Goal: Information Seeking & Learning: Check status

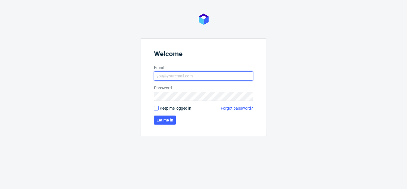
type input "bogna.krystian@packhelp.com"
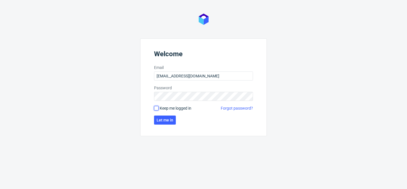
click at [158, 107] on input "Keep me logged in" at bounding box center [156, 108] width 5 height 5
checkbox input "true"
click at [165, 119] on span "Let me in" at bounding box center [164, 120] width 17 height 4
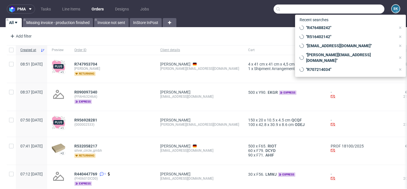
click at [367, 9] on input "text" at bounding box center [328, 9] width 111 height 9
paste input "hello@kosibox.no"
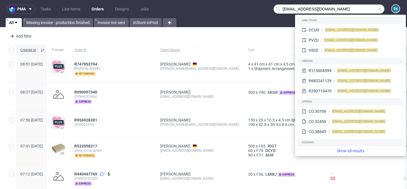
type input "hello@kosibox.no"
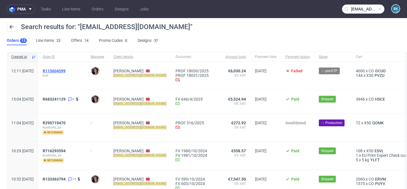
click at [66, 71] on span "R115604599" at bounding box center [54, 71] width 23 height 5
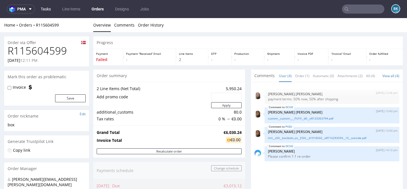
click at [44, 8] on link "Tasks" at bounding box center [45, 9] width 17 height 9
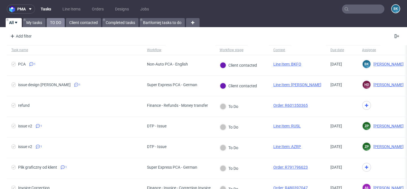
click at [53, 21] on link "TO DO" at bounding box center [56, 22] width 18 height 9
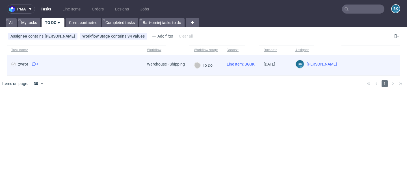
click at [41, 63] on span "zwrot 4" at bounding box center [74, 65] width 127 height 7
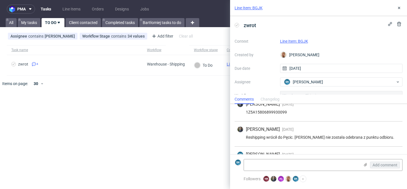
scroll to position [50, 0]
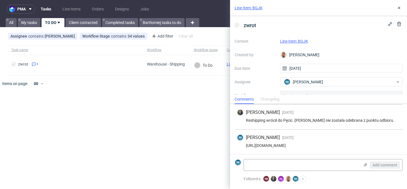
click at [304, 145] on div "https://app-eu1.hubspot.com/contacts/25600958/record/0-5/211667879148/" at bounding box center [318, 145] width 163 height 5
copy div "https://app-eu1.hubspot.com/contacts/25600958/record/0-5/211667879148/"
click at [400, 7] on icon at bounding box center [399, 8] width 5 height 5
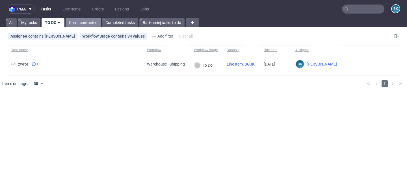
click at [75, 27] on link "Client contacted" at bounding box center [83, 22] width 35 height 9
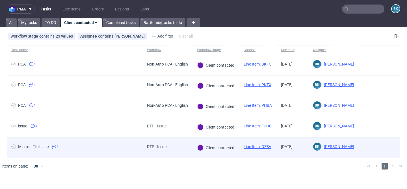
click at [257, 146] on link "Line Item: OZSV" at bounding box center [257, 146] width 28 height 5
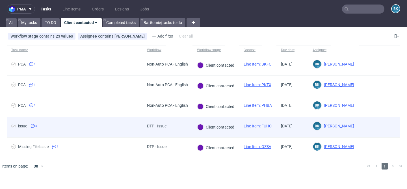
click at [256, 125] on link "Line Item: FUHC" at bounding box center [257, 126] width 28 height 5
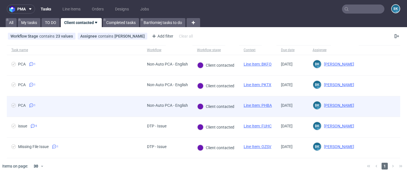
click at [262, 103] on link "Line Item: PHBA" at bounding box center [257, 105] width 28 height 5
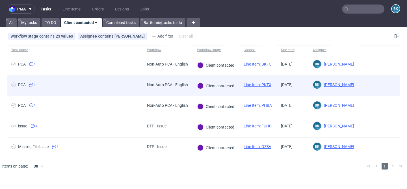
click at [259, 84] on link "Line Item: PKTX" at bounding box center [257, 84] width 28 height 5
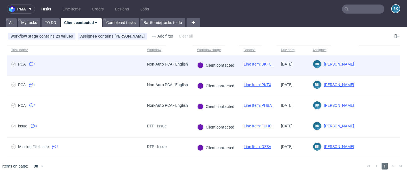
click at [262, 63] on link "Line Item: BKFO" at bounding box center [257, 64] width 28 height 5
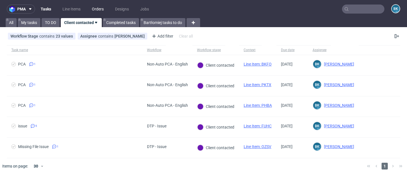
click at [100, 9] on link "Orders" at bounding box center [97, 9] width 19 height 9
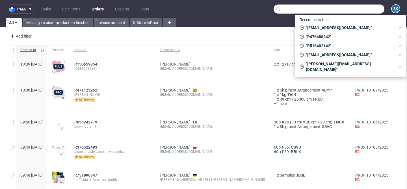
click at [366, 11] on input "text" at bounding box center [328, 9] width 111 height 9
paste input "R504379994"
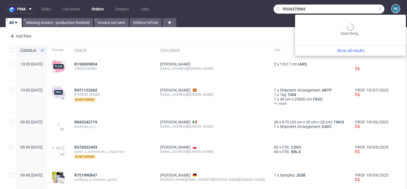
type input "R504379994"
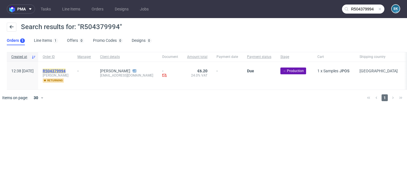
click at [66, 69] on mark "R504379994" at bounding box center [54, 71] width 23 height 5
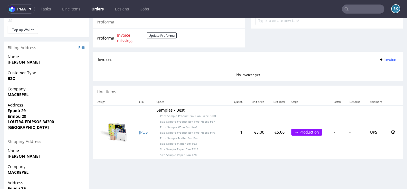
scroll to position [258, 0]
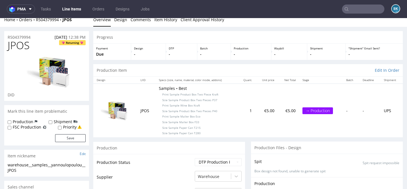
scroll to position [7, 0]
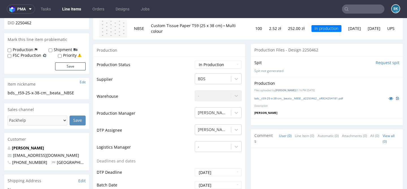
scroll to position [77, 0]
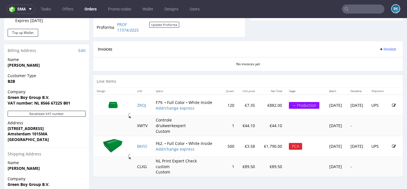
scroll to position [234, 0]
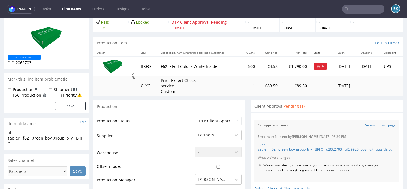
scroll to position [44, 0]
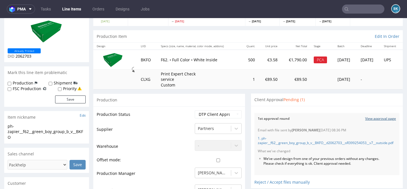
click at [371, 117] on link "View approval page" at bounding box center [380, 118] width 31 height 5
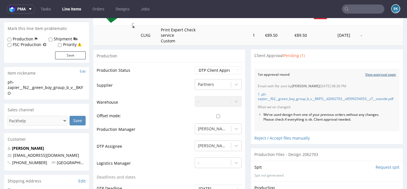
scroll to position [88, 0]
click at [302, 97] on link "1. ph-zapier__f62__green_boy_group_b_v__BKFO__d2062703__oR399254053__v7__outsid…" at bounding box center [326, 97] width 136 height 10
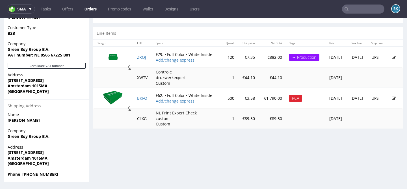
scroll to position [1, 0]
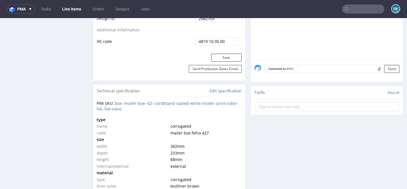
scroll to position [369, 0]
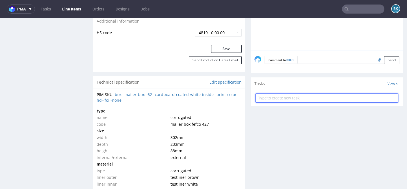
click at [281, 101] on input "text" at bounding box center [326, 97] width 143 height 9
type input "PCA"
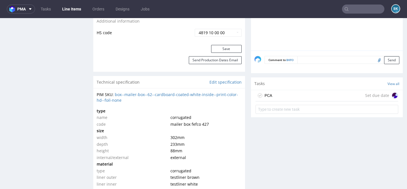
click at [275, 100] on div "PCA Set due date" at bounding box center [326, 95] width 143 height 11
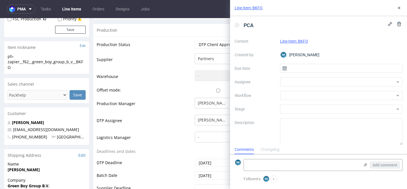
scroll to position [115, 0]
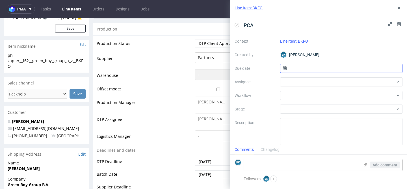
click at [308, 66] on input "text" at bounding box center [341, 68] width 123 height 9
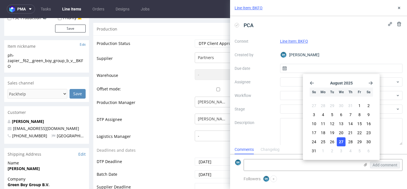
click at [342, 139] on span "27" at bounding box center [341, 142] width 5 height 6
type input "[DATE]"
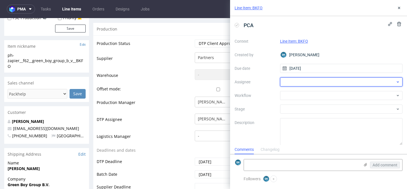
click at [301, 79] on div at bounding box center [341, 81] width 123 height 9
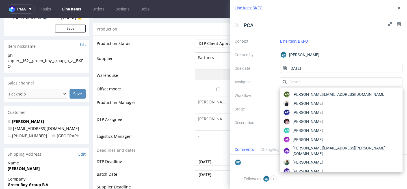
type input "b"
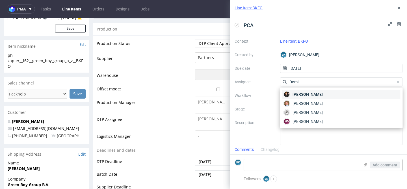
type input "Domi"
click at [318, 92] on span "Dominik Grosicki" at bounding box center [307, 95] width 30 height 6
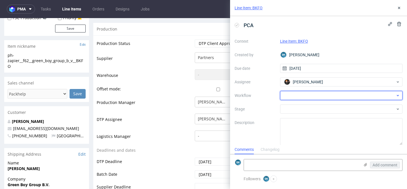
click at [301, 95] on div at bounding box center [341, 95] width 123 height 9
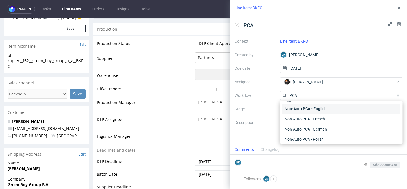
scroll to position [0, 0]
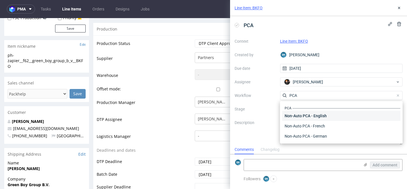
type input "PCA"
click at [322, 115] on div "Non-Auto PCA - English" at bounding box center [341, 116] width 118 height 10
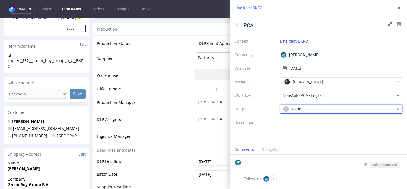
click at [308, 110] on div "To Do" at bounding box center [339, 109] width 112 height 6
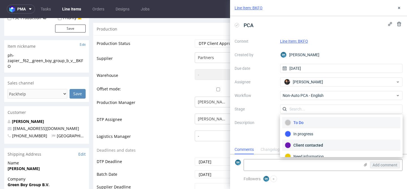
click at [302, 143] on div "Client contacted" at bounding box center [341, 145] width 113 height 6
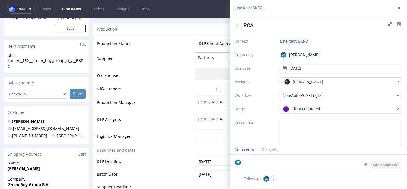
scroll to position [5, 0]
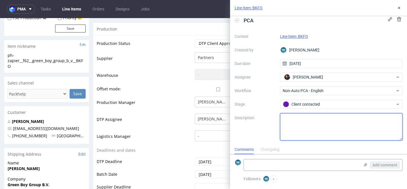
click at [299, 122] on textarea at bounding box center [341, 126] width 123 height 27
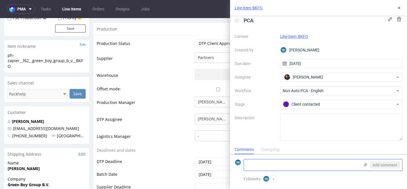
click at [286, 164] on textarea at bounding box center [302, 164] width 116 height 11
paste textarea "https://app-eu1.hubspot.com/contacts/25600958/record/0-5/213626520783/"
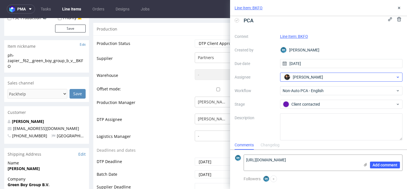
type textarea "https://app-eu1.hubspot.com/contacts/25600958/record/0-5/213626520783/"
click at [312, 76] on span "Dominik Grosicki" at bounding box center [308, 77] width 30 height 6
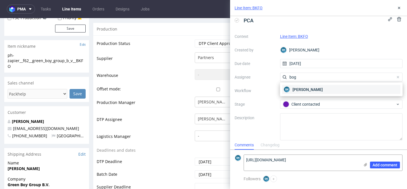
type input "bog"
click at [309, 87] on span "[PERSON_NAME]" at bounding box center [307, 90] width 30 height 6
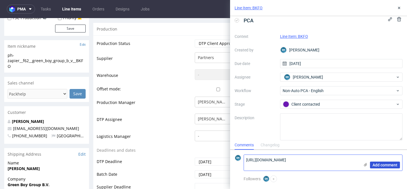
click at [392, 165] on span "Add comment" at bounding box center [384, 165] width 25 height 4
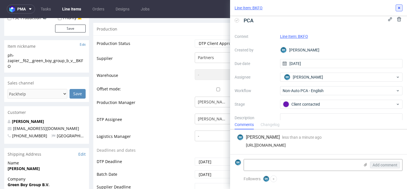
click at [401, 6] on icon at bounding box center [399, 8] width 5 height 5
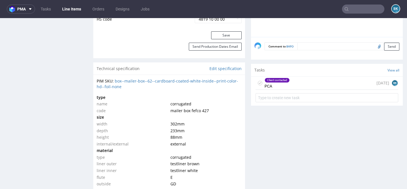
scroll to position [385, 0]
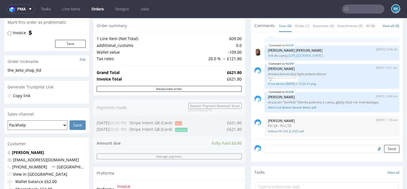
scroll to position [59, 0]
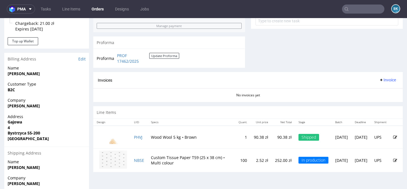
scroll to position [273, 0]
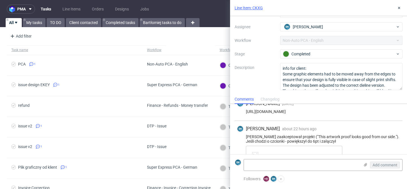
scroll to position [56, 0]
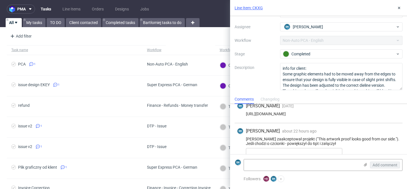
click at [310, 114] on div "[URL][DOMAIN_NAME]" at bounding box center [318, 114] width 163 height 5
click at [310, 114] on div "https://app-eu1.hubspot.com/contacts/25600958/record/0-5/210143049970/" at bounding box center [318, 114] width 163 height 5
copy div "https://app-eu1.hubspot.com/contacts/25600958/record/0-5/210143049970/"
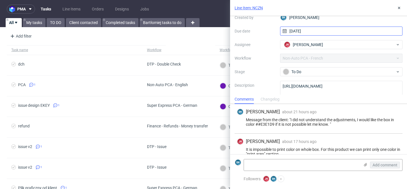
scroll to position [47, 0]
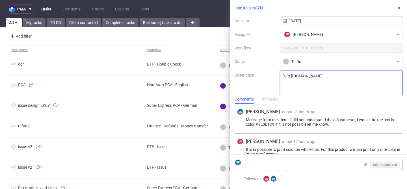
click at [319, 76] on textarea "[URL][DOMAIN_NAME]" at bounding box center [341, 84] width 123 height 27
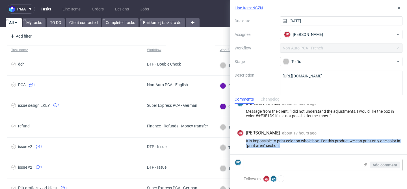
drag, startPoint x: 245, startPoint y: 140, endPoint x: 288, endPoint y: 145, distance: 43.3
click at [288, 145] on div "It is impossible to print color on whole box. For this product we can print onl…" at bounding box center [318, 143] width 163 height 9
copy div "It is impossible to print color on whole box. For this product we can print onl…"
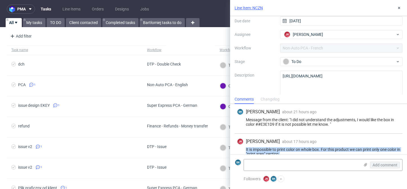
click at [253, 7] on link "Line Item: NCZN" at bounding box center [248, 8] width 28 height 6
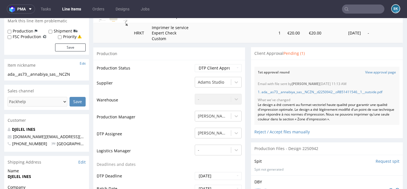
scroll to position [101, 0]
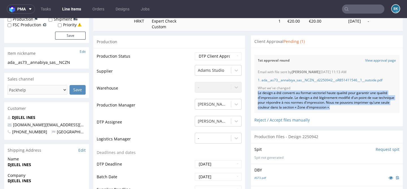
drag, startPoint x: 354, startPoint y: 108, endPoint x: 247, endPoint y: 93, distance: 108.0
copy div "Le design a été converti au format vectoriel haute qualité pour garantir une qu…"
click at [302, 80] on link "1. ada__as73__annabiya_sas__NCZN__d2250942__oR851411546__1__outside.pdf" at bounding box center [320, 80] width 125 height 5
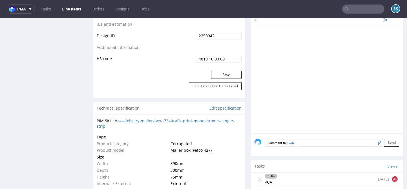
scroll to position [334, 0]
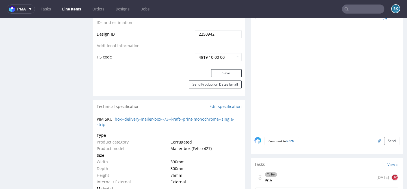
click at [286, 177] on div "To Do PCA [DATE] [PERSON_NAME]" at bounding box center [326, 177] width 143 height 13
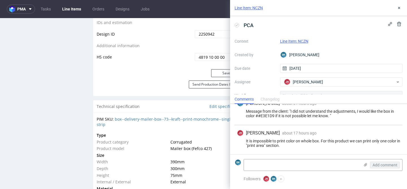
scroll to position [23, 0]
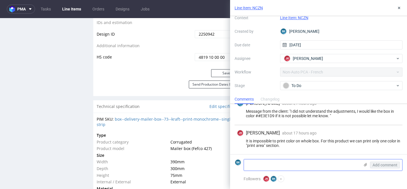
click at [275, 164] on textarea at bounding box center [302, 164] width 116 height 11
paste textarea "https://app-eu1.hubspot.com/contacts/25600958/record/0-5/213667157239/"
type textarea "https://app-eu1.hubspot.com/contacts/25600958/record/0-5/213667157239/"
click at [380, 163] on span "Add comment" at bounding box center [384, 165] width 25 height 4
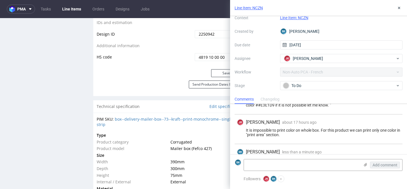
scroll to position [34, 0]
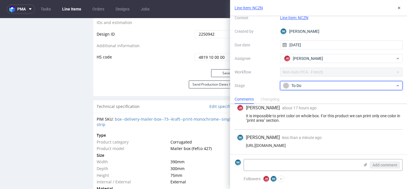
click at [309, 82] on div "To Do" at bounding box center [339, 85] width 112 height 6
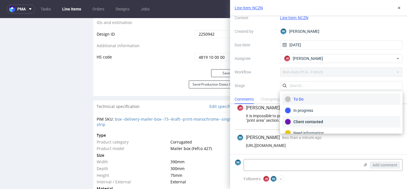
click at [310, 120] on div "Client contacted" at bounding box center [341, 122] width 113 height 6
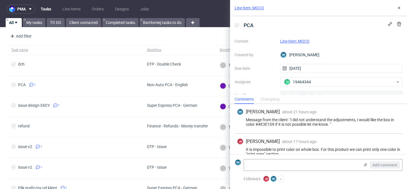
scroll to position [8, 0]
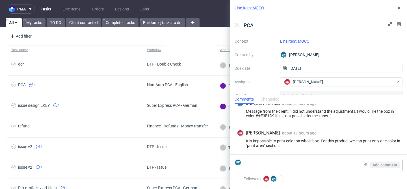
click at [256, 9] on link "Line Item: MQCO" at bounding box center [248, 8] width 29 height 6
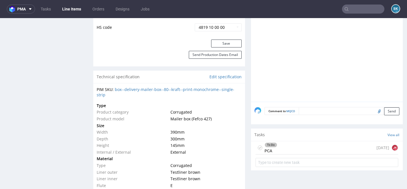
scroll to position [391, 0]
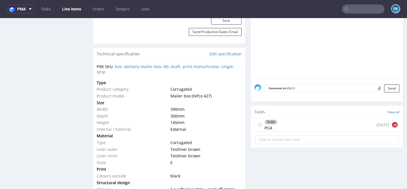
click at [291, 122] on div "To Do PCA 1 day ago JK" at bounding box center [326, 124] width 143 height 13
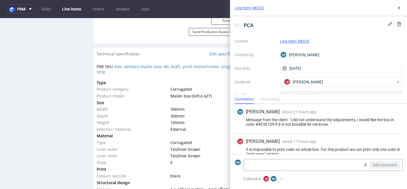
scroll to position [8, 0]
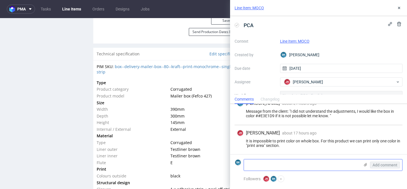
click at [271, 166] on textarea at bounding box center [302, 164] width 116 height 11
paste textarea "https://app-eu1.hubspot.com/contacts/25600958/record/0-5/213667157239/"
type textarea "https://app-eu1.hubspot.com/contacts/25600958/record/0-5/213667157239/"
click at [378, 163] on span "Add comment" at bounding box center [384, 165] width 25 height 4
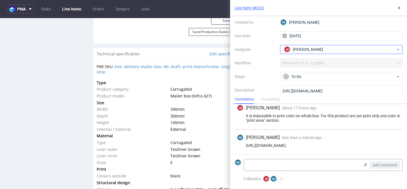
scroll to position [36, 0]
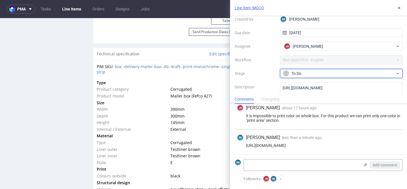
click at [319, 73] on div "To Do" at bounding box center [339, 73] width 112 height 6
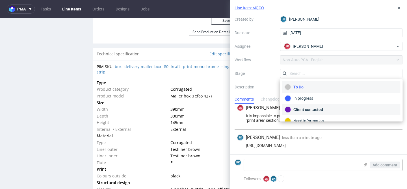
click at [303, 109] on div "Client contacted" at bounding box center [341, 109] width 113 height 6
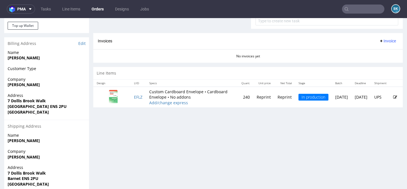
scroll to position [256, 0]
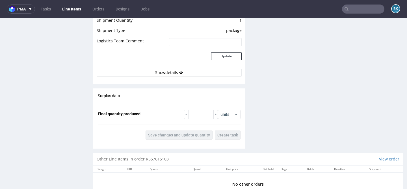
scroll to position [791, 0]
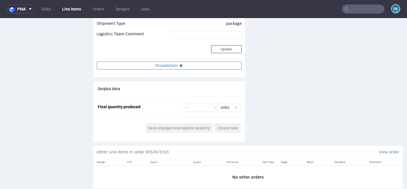
click at [165, 66] on button "Show details" at bounding box center [169, 66] width 145 height 8
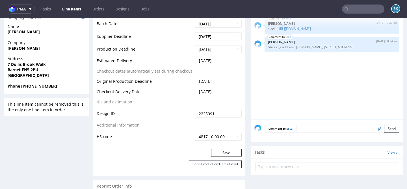
scroll to position [251, 0]
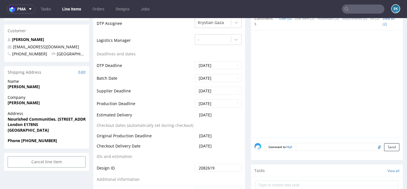
scroll to position [191, 0]
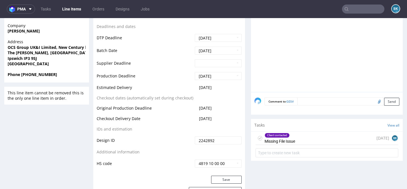
scroll to position [252, 0]
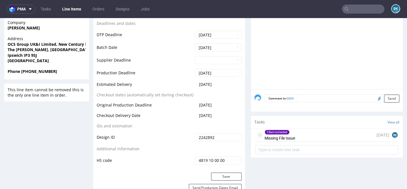
click at [292, 137] on div "Client contacted Missing File Issue" at bounding box center [279, 135] width 31 height 13
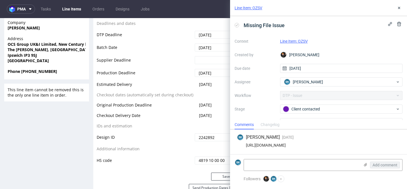
click at [317, 145] on div "https://app-eu1.hubspot.com/contacts/25600958/record/0-5/190427328701/" at bounding box center [318, 145] width 163 height 5
copy div "https://app-eu1.hubspot.com/contacts/25600958/record/0-5/190427328701/"
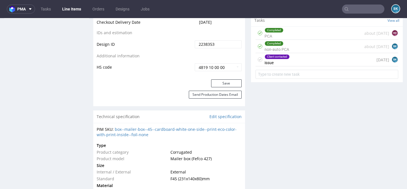
scroll to position [334, 0]
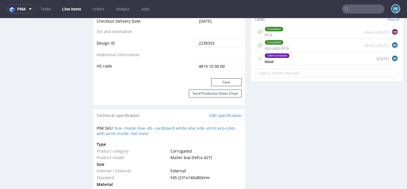
click at [322, 56] on div "Client contacted issue [DATE] BK" at bounding box center [326, 58] width 143 height 13
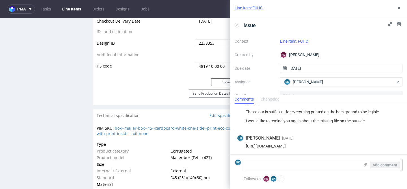
scroll to position [143, 0]
click at [284, 145] on div "https://app-eu1.hubspot.com/contacts/25600958/record/0-5/207984869564/" at bounding box center [318, 145] width 163 height 5
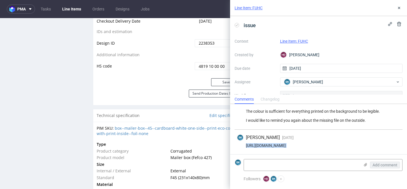
copy div "https://app-eu1.hubspot.com/contacts/25600958/record/0-5/207984869564/"
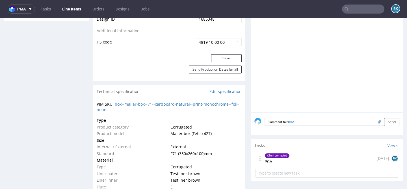
scroll to position [331, 0]
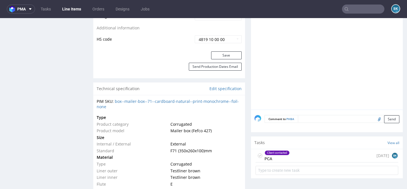
click at [300, 157] on div "Client contacted PCA [DATE] BK" at bounding box center [326, 155] width 143 height 13
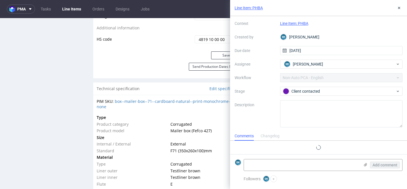
scroll to position [30, 0]
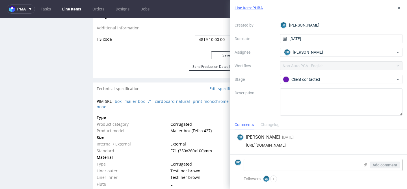
click at [307, 146] on div "https://app-eu1.hubspot.com/contacts/25600958/record/0-5/212902685902/" at bounding box center [318, 145] width 163 height 5
copy div "https://app-eu1.hubspot.com/contacts/25600958/record/0-5/212902685902/"
click at [399, 8] on use at bounding box center [399, 8] width 2 height 2
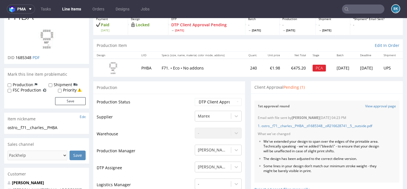
scroll to position [36, 0]
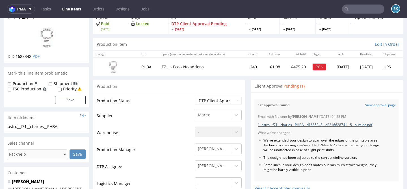
click at [307, 124] on link "1. ostro__f71__charles__PHBA__d1685348__oR216628741__5__outside.pdf" at bounding box center [315, 124] width 114 height 5
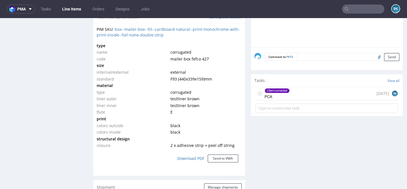
scroll to position [431, 0]
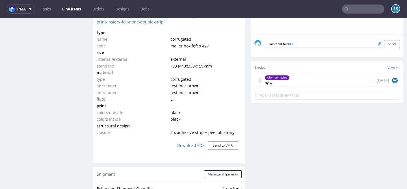
click at [308, 83] on div "Client contacted PCA 2 days ago BK" at bounding box center [326, 80] width 143 height 13
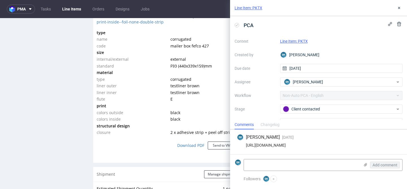
click at [311, 145] on div "https://app-eu1.hubspot.com/contacts/25600958/record/0-5/212010024170/" at bounding box center [318, 145] width 163 height 5
copy div "https://app-eu1.hubspot.com/contacts/25600958/record/0-5/212010024170/"
click at [399, 8] on use at bounding box center [399, 8] width 2 height 2
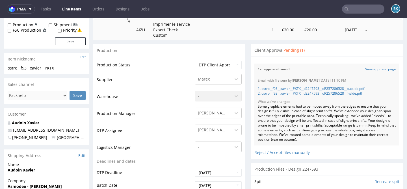
scroll to position [82, 0]
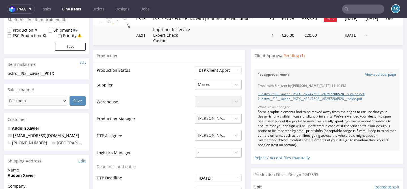
click at [342, 93] on link "1. ostro__f93__xavier__PKTX__d2247593__oR257286528__outside.pdf" at bounding box center [311, 94] width 106 height 5
click at [351, 100] on link "2. ostro__f93__xavier__PKTX__d2247593__oR257286528__inside.pdf" at bounding box center [310, 98] width 104 height 5
click at [382, 75] on link "View approval page" at bounding box center [380, 74] width 31 height 5
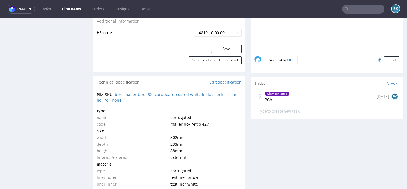
scroll to position [371, 0]
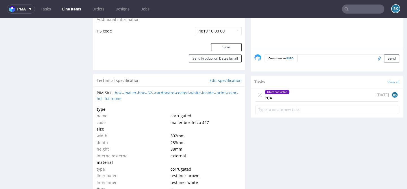
click at [306, 99] on div "Client contacted PCA today BK" at bounding box center [326, 94] width 143 height 13
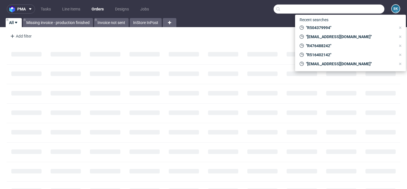
click at [353, 9] on input "text" at bounding box center [328, 9] width 111 height 9
paste input "R703156025"
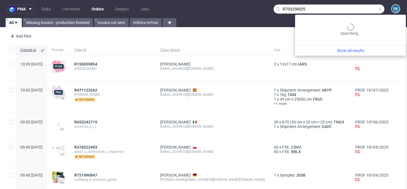
type input "R703156025"
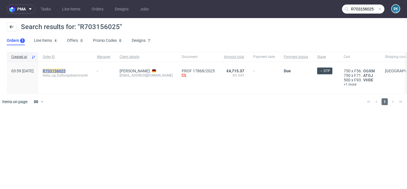
click at [66, 70] on mark "R703156025" at bounding box center [54, 71] width 23 height 5
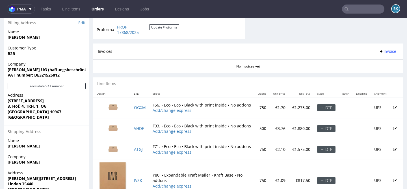
scroll to position [267, 0]
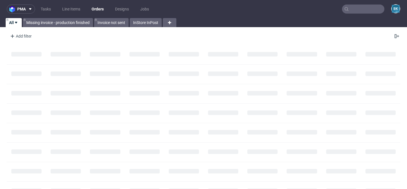
click at [360, 8] on input "text" at bounding box center [363, 9] width 42 height 9
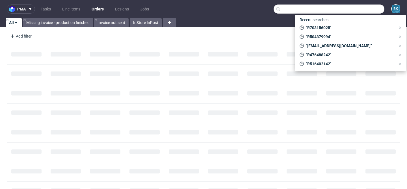
paste input "000002502"
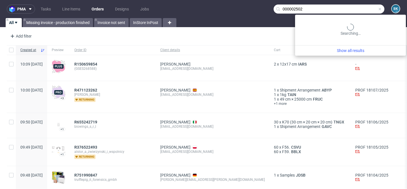
type input "000002502"
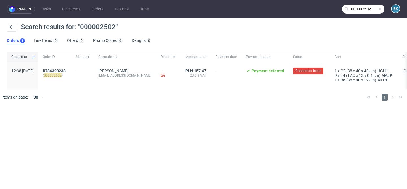
click at [382, 10] on input "000002502" at bounding box center [363, 9] width 42 height 9
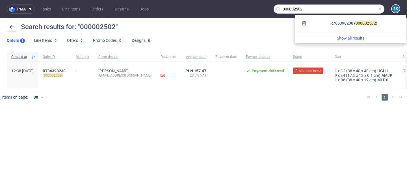
click at [380, 8] on span at bounding box center [379, 9] width 5 height 5
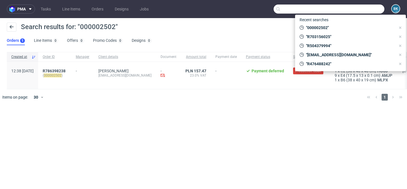
click at [375, 8] on input "text" at bounding box center [328, 9] width 111 height 9
paste input "000002502"
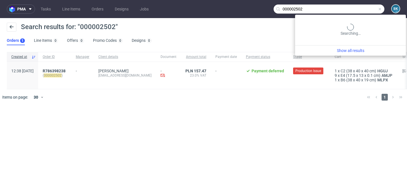
type input "000002502"
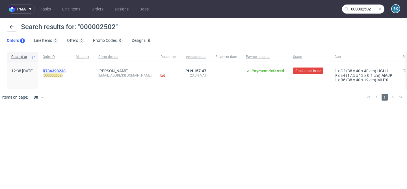
click at [66, 71] on span "R786398238" at bounding box center [54, 71] width 23 height 5
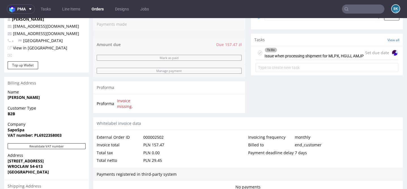
scroll to position [183, 0]
click at [299, 59] on div "To Do Issue when processing shipment for MLPX, HGUJ, AMJP" at bounding box center [313, 52] width 99 height 13
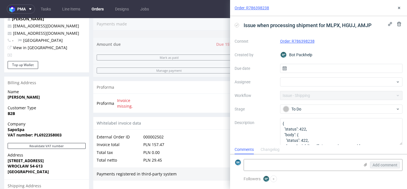
scroll to position [5, 0]
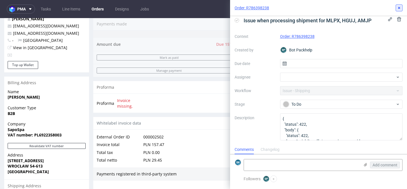
click at [400, 8] on icon at bounding box center [399, 8] width 5 height 5
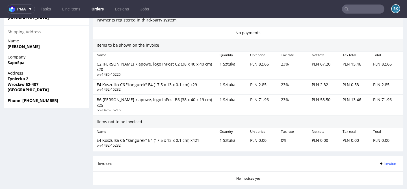
scroll to position [396, 0]
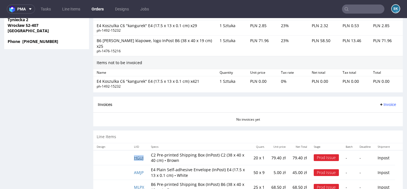
click at [139, 155] on link "HGUJ" at bounding box center [139, 157] width 10 height 5
click at [140, 170] on link "AMJP" at bounding box center [139, 172] width 10 height 5
click at [139, 184] on link "MLPX" at bounding box center [139, 186] width 10 height 5
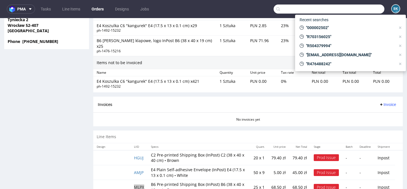
click at [362, 8] on input "text" at bounding box center [328, 9] width 111 height 9
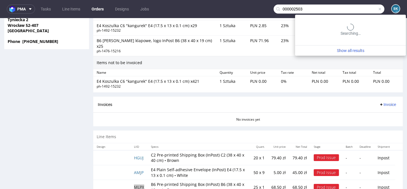
type input "000002503"
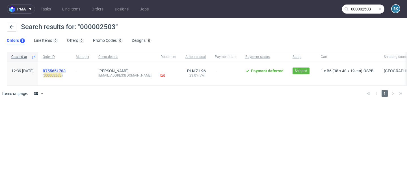
click at [66, 71] on span "R755651783" at bounding box center [54, 71] width 23 height 5
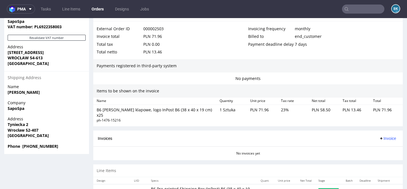
scroll to position [301, 0]
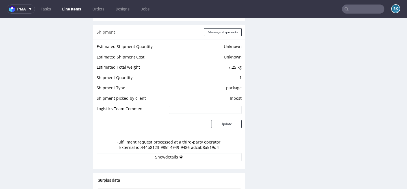
scroll to position [482, 0]
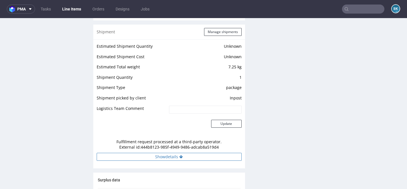
click at [171, 156] on button "Show details" at bounding box center [169, 157] width 145 height 8
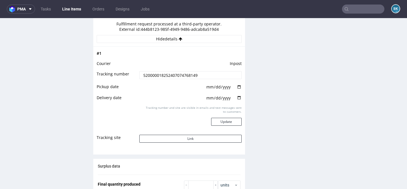
scroll to position [600, 0]
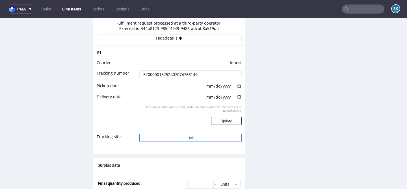
click at [186, 136] on button "Link" at bounding box center [190, 138] width 102 height 8
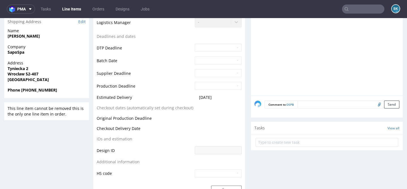
scroll to position [0, 0]
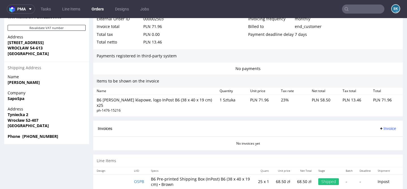
scroll to position [1, 0]
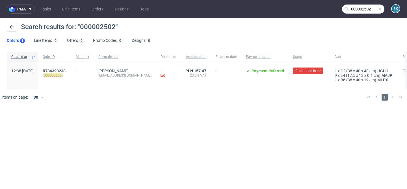
click at [381, 9] on span at bounding box center [379, 9] width 5 height 5
click at [366, 8] on input "text" at bounding box center [363, 9] width 42 height 9
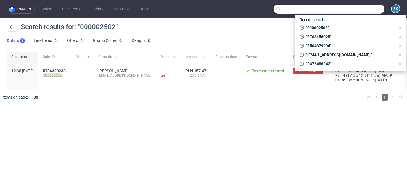
paste input "000002503"
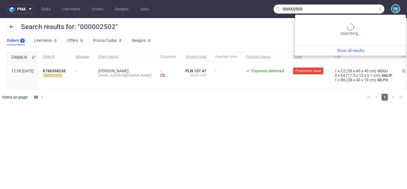
type input "000002503"
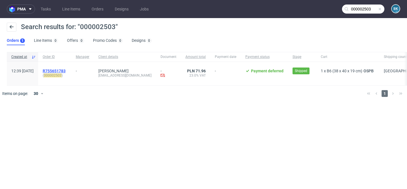
click at [66, 69] on span "R755651783" at bounding box center [54, 71] width 23 height 5
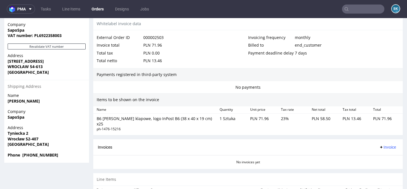
scroll to position [301, 0]
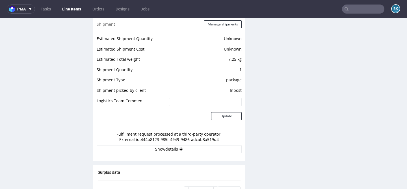
scroll to position [491, 0]
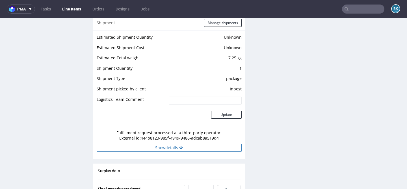
click at [173, 148] on button "Show details" at bounding box center [169, 148] width 145 height 8
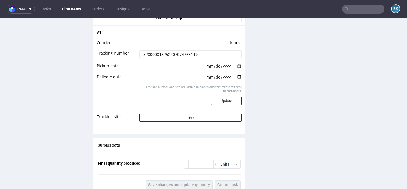
scroll to position [621, 0]
click at [185, 119] on button "Link" at bounding box center [190, 117] width 102 height 8
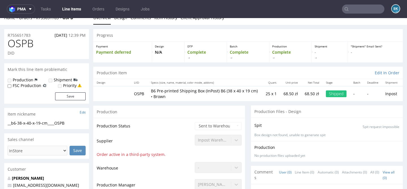
scroll to position [0, 0]
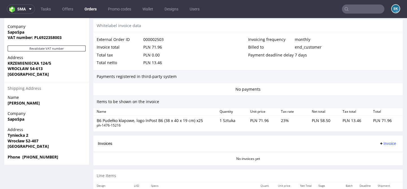
scroll to position [301, 0]
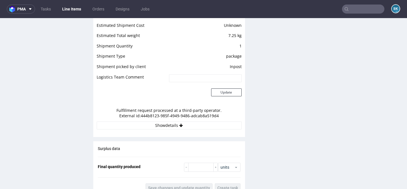
scroll to position [514, 0]
click at [175, 124] on button "Show details" at bounding box center [169, 125] width 145 height 8
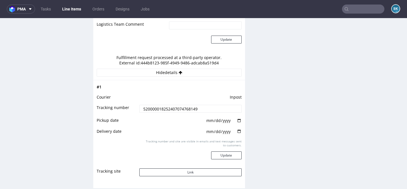
scroll to position [569, 0]
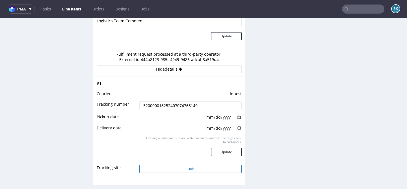
click at [188, 166] on button "Link" at bounding box center [190, 169] width 102 height 8
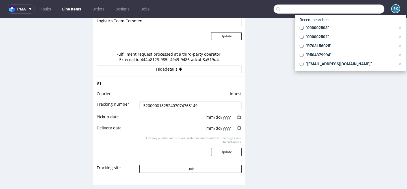
click at [360, 6] on input "text" at bounding box center [328, 9] width 111 height 9
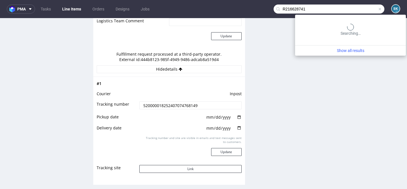
type input "R216628741"
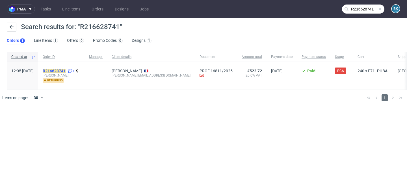
click at [66, 70] on mark "R216628741" at bounding box center [54, 71] width 23 height 5
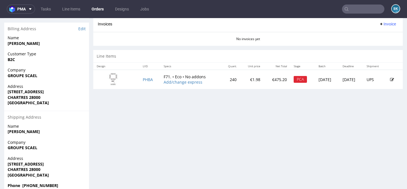
scroll to position [258, 0]
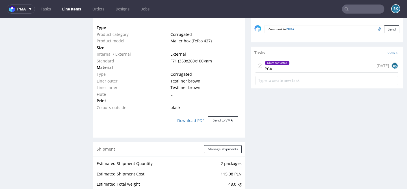
scroll to position [423, 0]
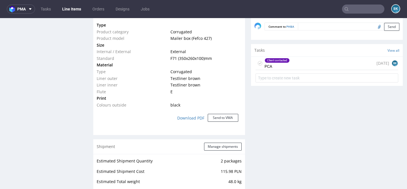
click at [292, 61] on div "Client contacted PCA 2 days ago BK" at bounding box center [326, 63] width 143 height 13
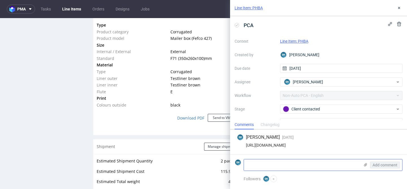
click at [281, 166] on textarea at bounding box center [302, 164] width 116 height 11
type textarea "Klient zaakceptował projekt"
click at [310, 144] on div "https://app-eu1.hubspot.com/contacts/25600958/record/0-5/212902685902/" at bounding box center [318, 145] width 163 height 5
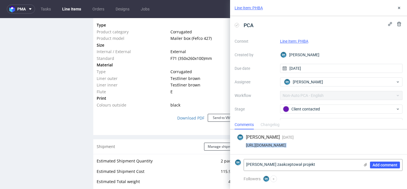
click at [310, 144] on div "https://app-eu1.hubspot.com/contacts/25600958/record/0-5/212902685902/" at bounding box center [318, 145] width 163 height 5
copy div "https://app-eu1.hubspot.com/contacts/25600958/record/0-5/212902685902/"
click at [390, 165] on span "Add comment" at bounding box center [384, 165] width 25 height 4
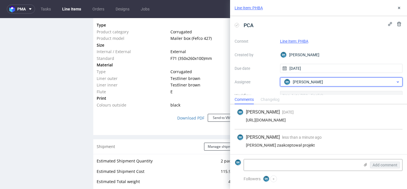
click at [326, 83] on div "BK Bogna Krystian" at bounding box center [338, 81] width 113 height 9
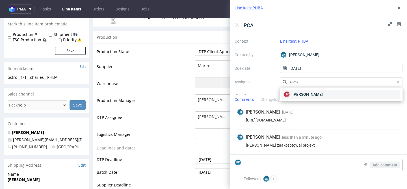
type input "kocik"
click at [299, 93] on span "[PERSON_NAME]" at bounding box center [307, 95] width 30 height 6
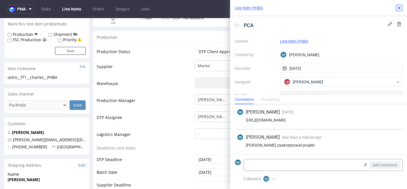
click at [401, 6] on button at bounding box center [398, 8] width 7 height 7
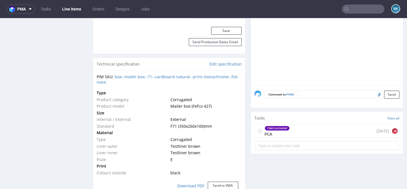
scroll to position [358, 0]
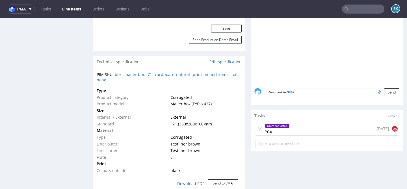
click at [306, 129] on div "Client contacted PCA 2 days ago JK" at bounding box center [326, 128] width 143 height 13
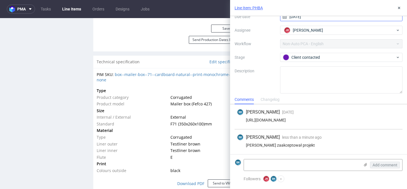
scroll to position [52, 0]
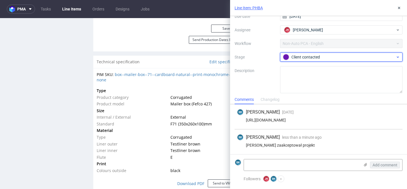
click at [316, 55] on div "Client contacted" at bounding box center [339, 57] width 112 height 6
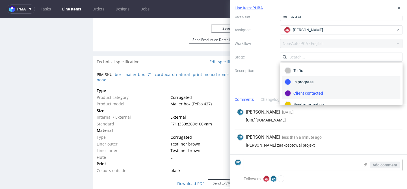
scroll to position [30, 0]
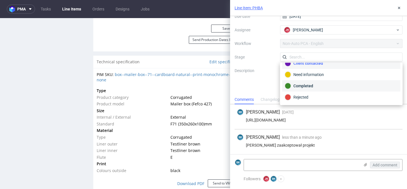
click at [308, 86] on div "Completed" at bounding box center [341, 86] width 113 height 6
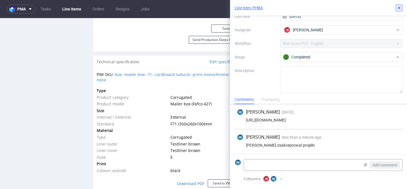
click at [398, 6] on icon at bounding box center [399, 8] width 5 height 5
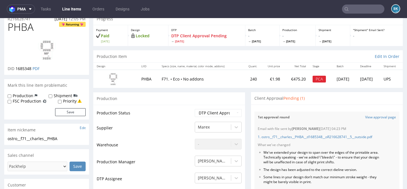
scroll to position [18, 0]
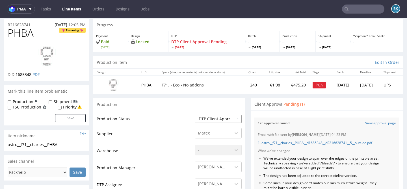
click at [210, 121] on select "Waiting for Artwork Waiting for Diecut Waiting for Mockup Waiting for DTP Waiti…" at bounding box center [218, 119] width 47 height 8
select select "back_for_dtp"
click at [195, 115] on select "Waiting for Artwork Waiting for Diecut Waiting for Mockup Waiting for DTP Waiti…" at bounding box center [218, 119] width 47 height 8
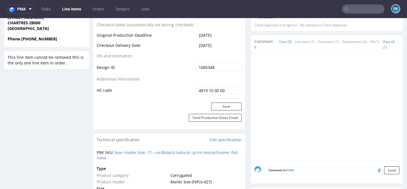
scroll to position [279, 0]
click at [225, 105] on button "Save" at bounding box center [226, 107] width 31 height 8
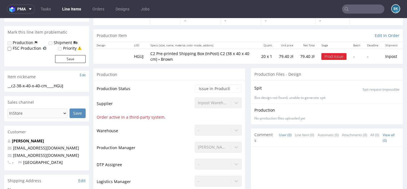
scroll to position [45, 0]
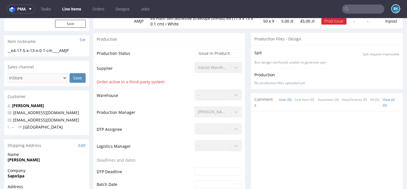
scroll to position [80, 0]
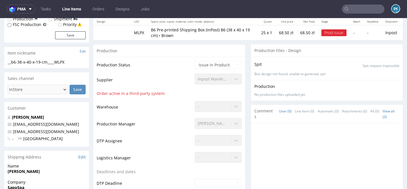
scroll to position [69, 0]
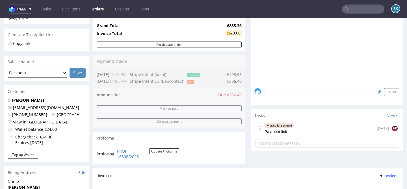
scroll to position [117, 0]
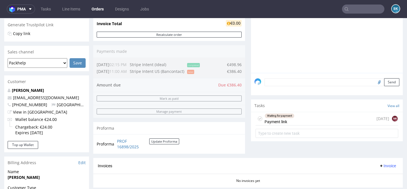
click at [302, 124] on div "Waiting for payment Payment link 16 days ago NK" at bounding box center [326, 118] width 143 height 13
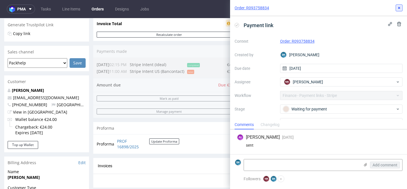
click at [399, 7] on icon at bounding box center [399, 8] width 5 height 5
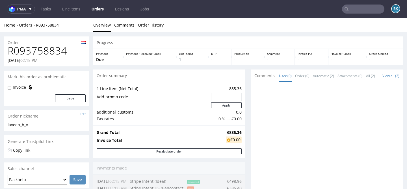
click at [47, 49] on h1 "R093758834" at bounding box center [47, 50] width 78 height 11
copy h1 "R093758834"
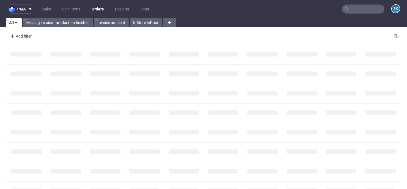
click at [372, 10] on input "text" at bounding box center [363, 9] width 42 height 9
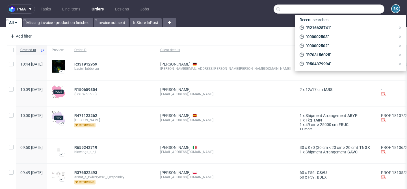
paste input "R851411546"
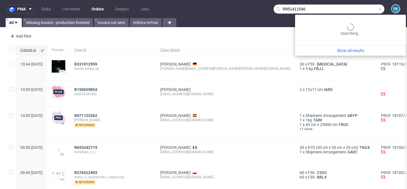
type input "R851411546"
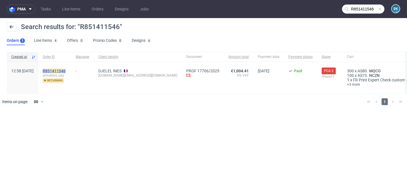
click at [66, 70] on mark "R851411546" at bounding box center [54, 71] width 23 height 5
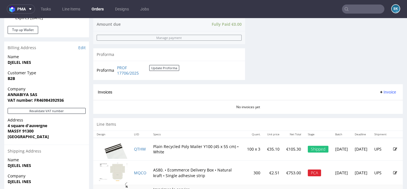
scroll to position [322, 0]
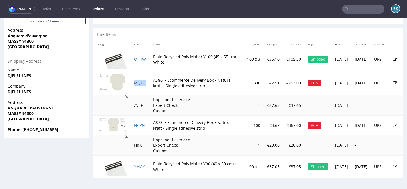
click at [140, 82] on link "MQCO" at bounding box center [140, 82] width 12 height 5
click at [140, 125] on link "NCZN" at bounding box center [139, 125] width 11 height 5
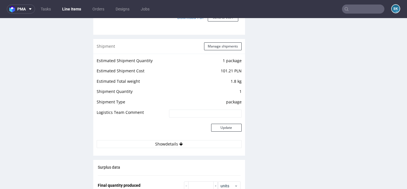
scroll to position [489, 0]
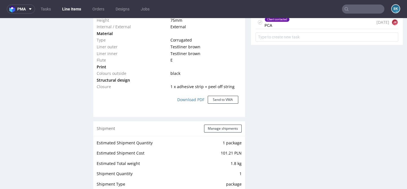
click at [310, 23] on div "Client contacted PCA 1 day ago JK" at bounding box center [326, 22] width 143 height 13
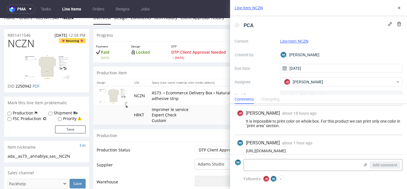
scroll to position [8, 0]
click at [124, 6] on link "Designs" at bounding box center [122, 9] width 21 height 9
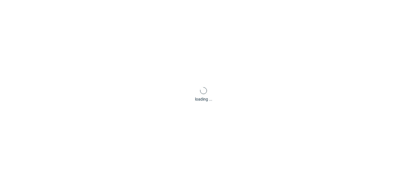
scroll to position [34, 0]
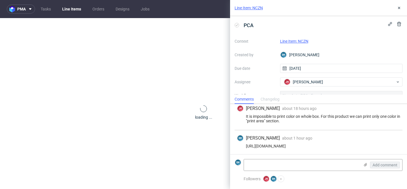
scroll to position [34, 0]
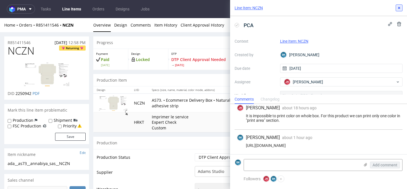
click at [398, 8] on icon at bounding box center [399, 8] width 5 height 5
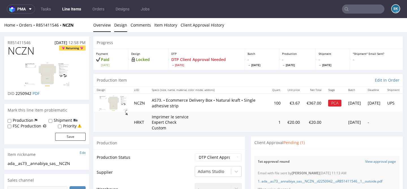
click at [123, 26] on link "Design" at bounding box center [120, 25] width 13 height 14
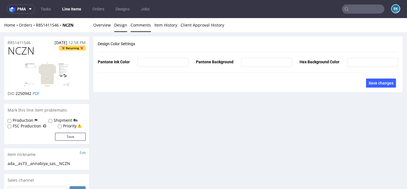
click at [136, 27] on link "Comments" at bounding box center [140, 25] width 20 height 14
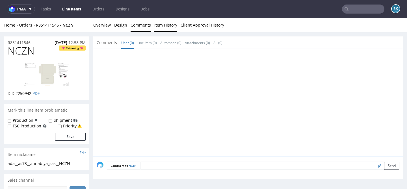
click at [164, 27] on link "Item History" at bounding box center [165, 25] width 23 height 14
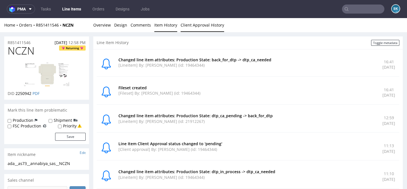
click at [203, 22] on link "Client Approval History" at bounding box center [201, 25] width 43 height 14
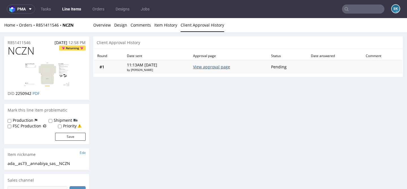
click at [216, 69] on link "View approval page" at bounding box center [211, 66] width 37 height 5
click at [104, 29] on link "Overview" at bounding box center [102, 25] width 18 height 14
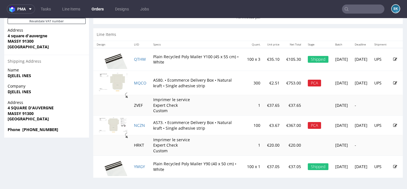
scroll to position [321, 0]
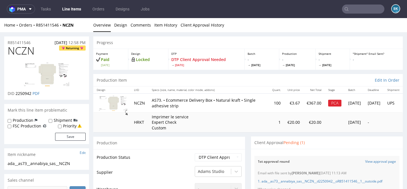
click at [49, 74] on img at bounding box center [46, 74] width 45 height 24
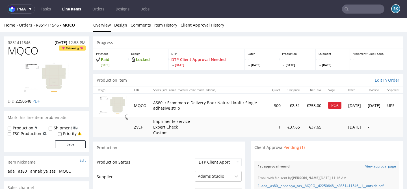
click at [48, 75] on img at bounding box center [46, 78] width 45 height 32
click at [55, 78] on img at bounding box center [46, 78] width 45 height 32
click at [56, 76] on img at bounding box center [46, 78] width 45 height 32
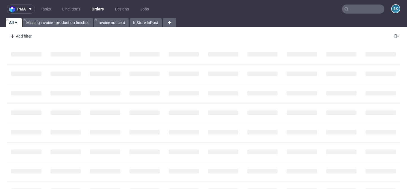
click at [354, 8] on input "text" at bounding box center [363, 9] width 42 height 9
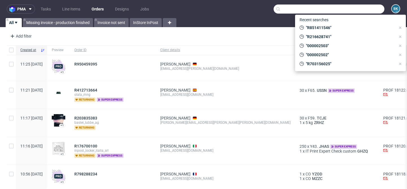
paste input "R685524996"
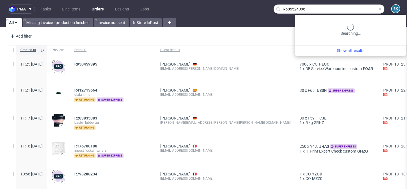
type input "R685524996"
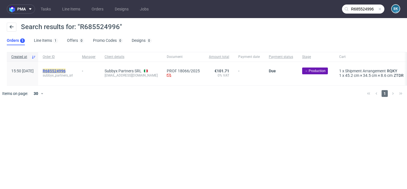
click at [61, 69] on mark "R685524996" at bounding box center [54, 71] width 23 height 5
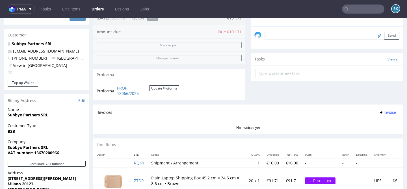
scroll to position [156, 0]
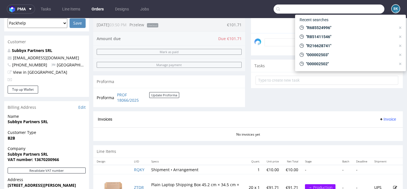
click at [360, 11] on input "text" at bounding box center [328, 9] width 111 height 9
paste input "R505905325"
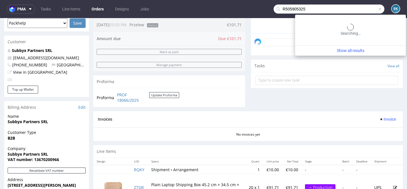
type input "R505905325"
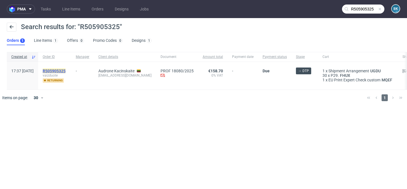
click at [66, 69] on mark "R505905325" at bounding box center [54, 71] width 23 height 5
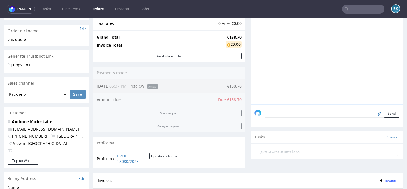
scroll to position [86, 0]
click at [368, 6] on input "text" at bounding box center [363, 9] width 42 height 9
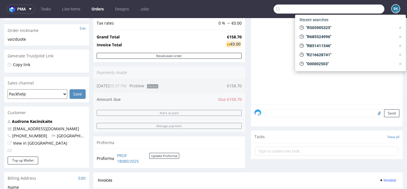
paste input "R375075719"
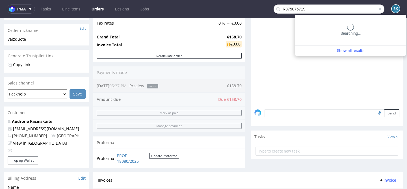
type input "R375075719"
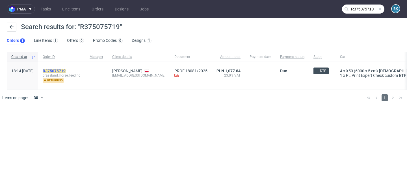
click at [66, 73] on mark "R375075719" at bounding box center [54, 71] width 23 height 5
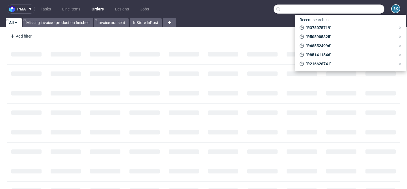
click at [374, 8] on input "text" at bounding box center [328, 9] width 111 height 9
paste input "R376522493"
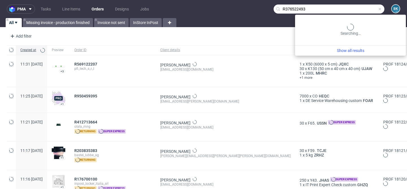
type input "R376522493"
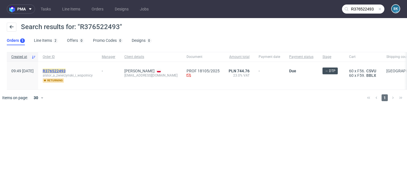
click at [66, 70] on mark "R376522493" at bounding box center [54, 71] width 23 height 5
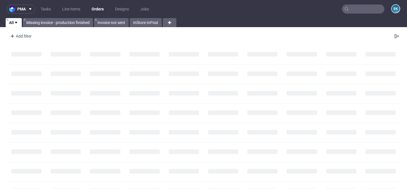
click at [352, 11] on input "text" at bounding box center [363, 9] width 42 height 9
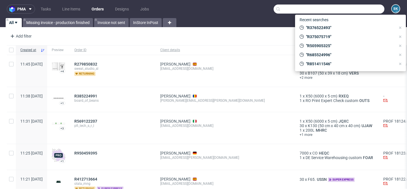
paste input "[EMAIL_ADDRESS][DOMAIN_NAME]"
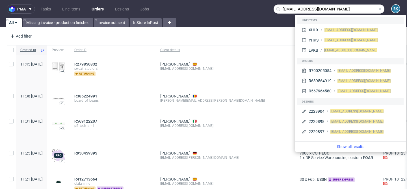
type input "hello@plantthatplant.com"
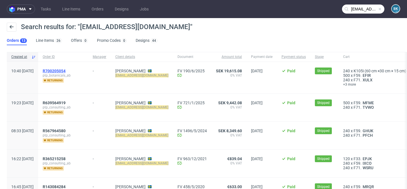
click at [66, 70] on span "R700205054" at bounding box center [54, 71] width 23 height 5
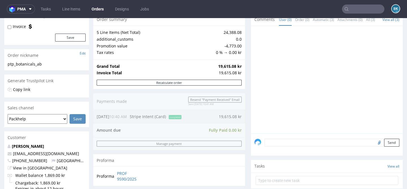
scroll to position [61, 0]
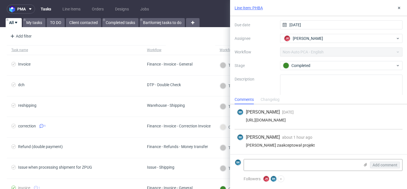
scroll to position [44, 0]
